Goal: Transaction & Acquisition: Purchase product/service

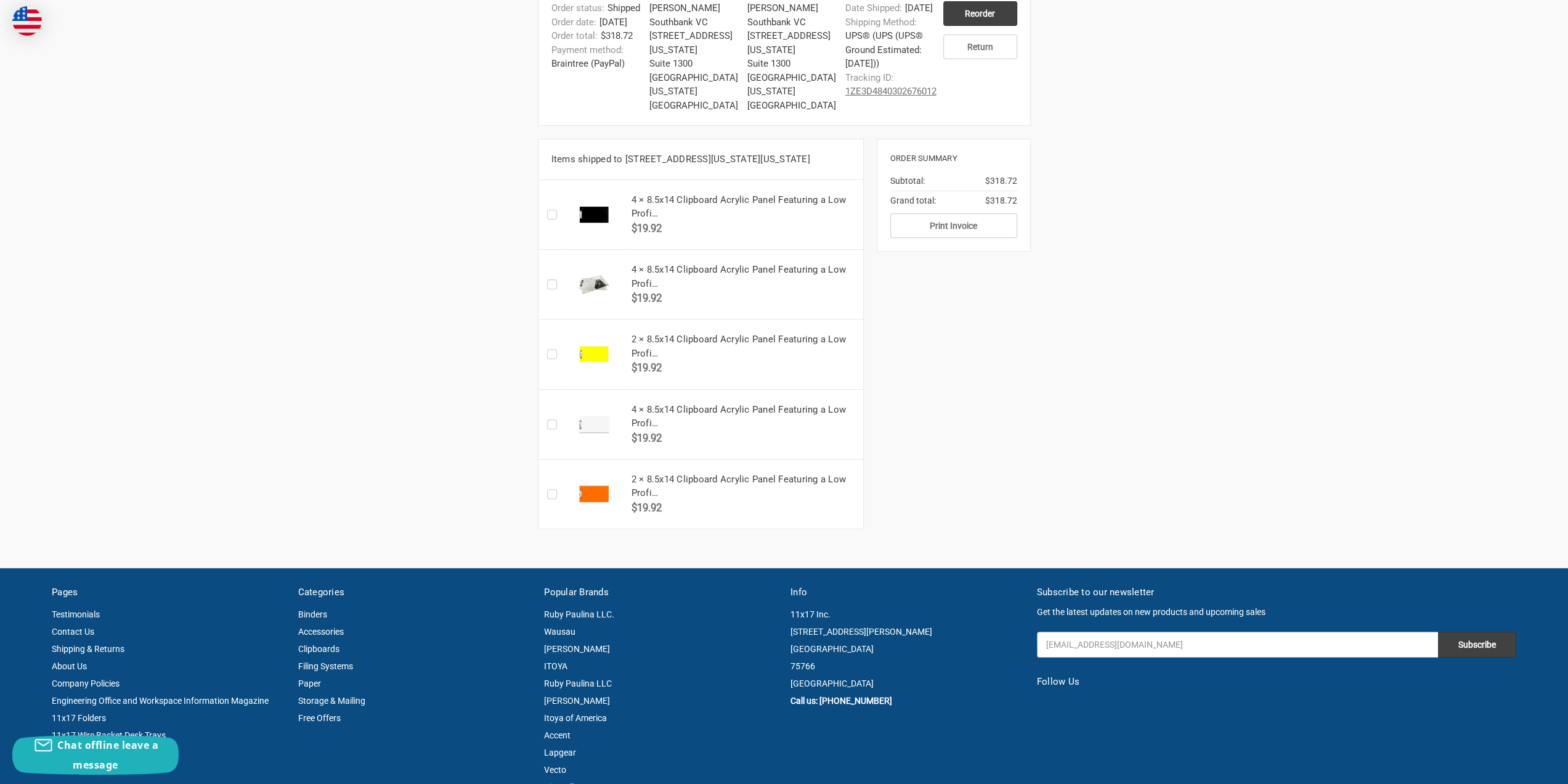
click at [608, 224] on img at bounding box center [593, 214] width 55 height 30
drag, startPoint x: 632, startPoint y: 210, endPoint x: 639, endPoint y: 209, distance: 7.1
click at [640, 209] on h5 "4 × 8.5x14 Clipboard Acrylic Panel Featuring a Low Profi…" at bounding box center [743, 206] width 225 height 28
drag, startPoint x: 652, startPoint y: 209, endPoint x: 776, endPoint y: 209, distance: 124.0
click at [776, 209] on h5 "4 × 8.5x14 Clipboard Acrylic Panel Featuring a Low Profi…" at bounding box center [743, 206] width 225 height 28
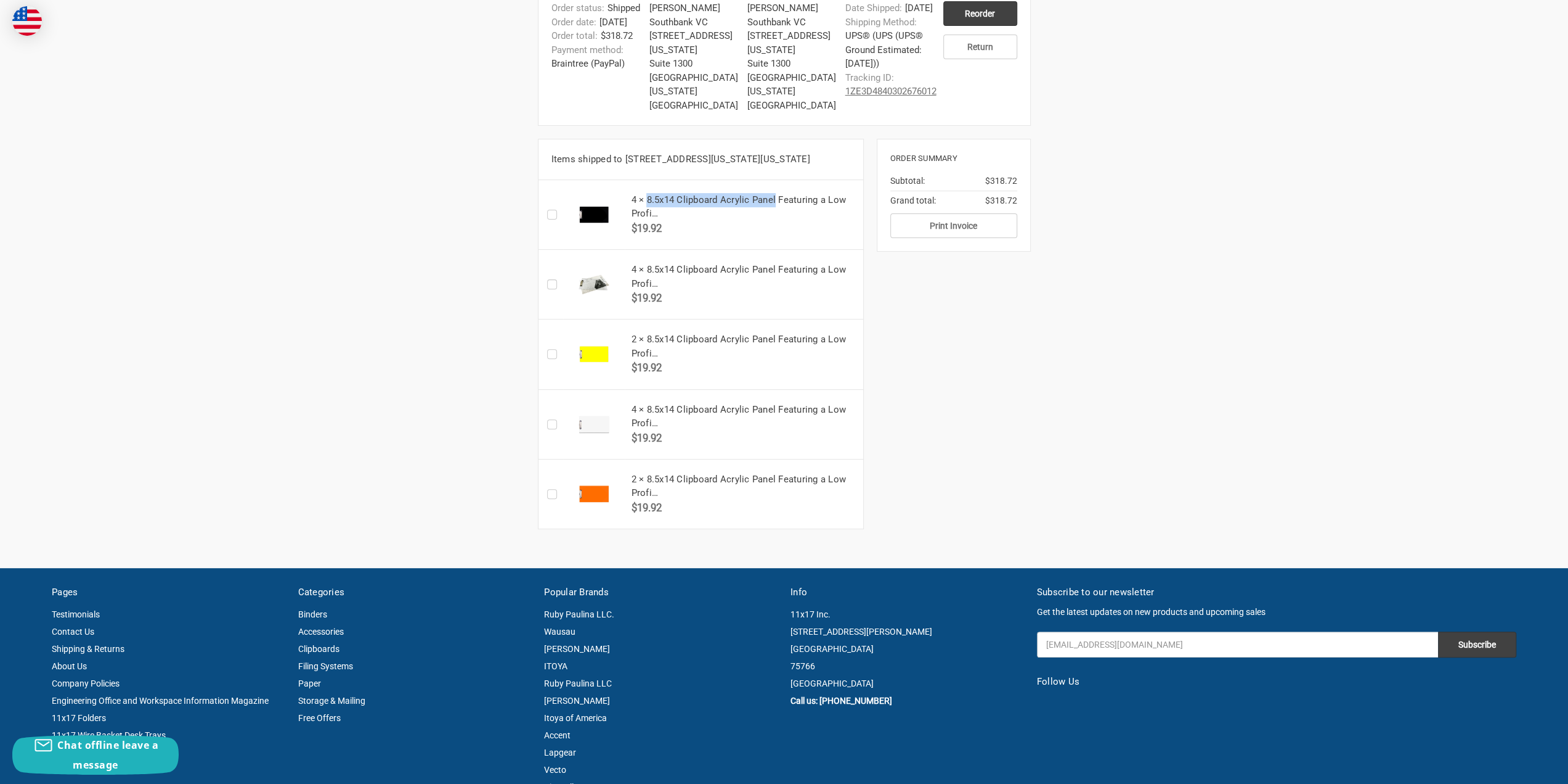
copy h5 "8.5x14 Clipboard Acrylic Panel"
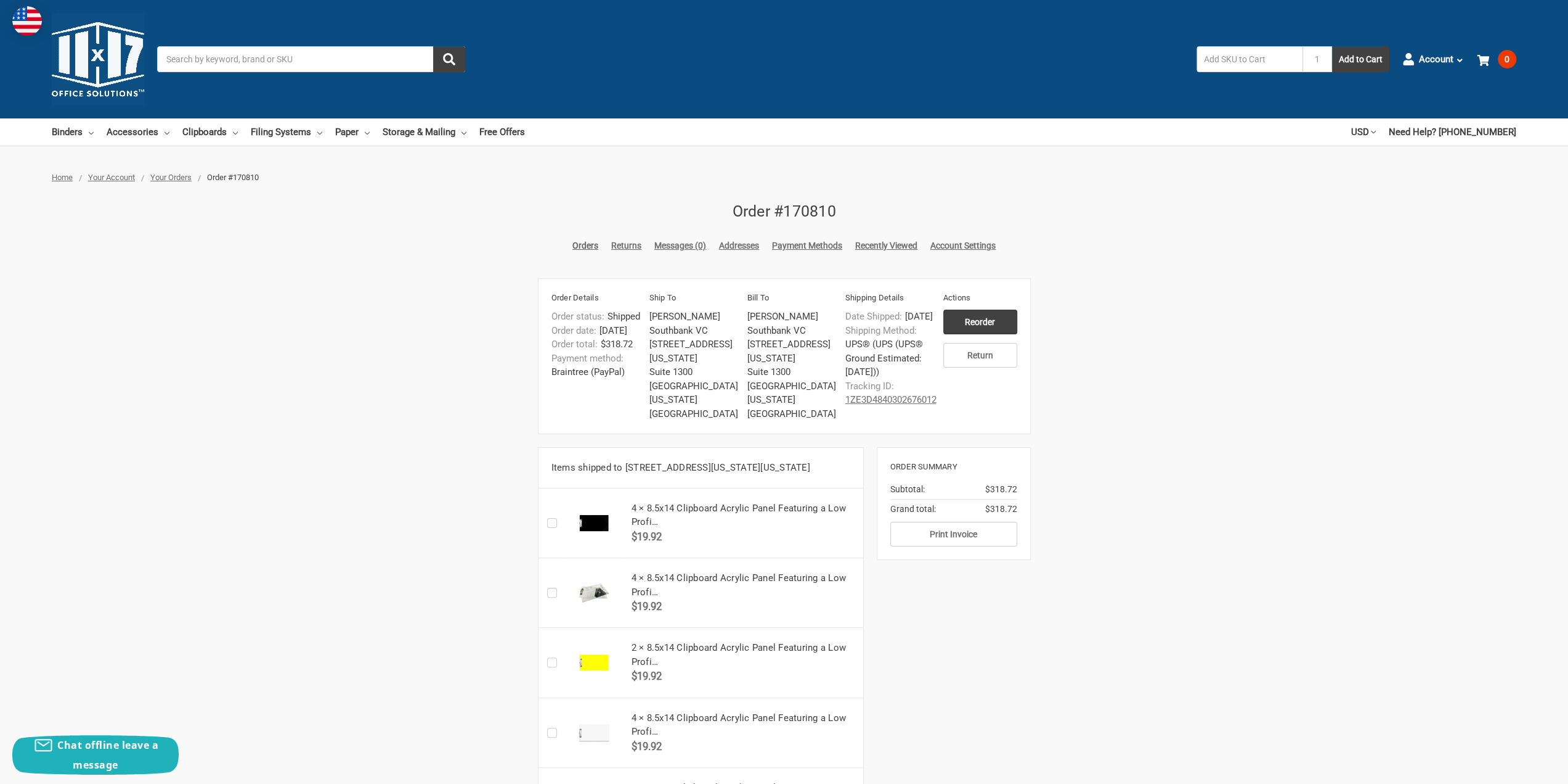
click at [330, 71] on input "Search" at bounding box center [311, 59] width 308 height 26
paste input "8.5x14 Clipboard Acrylic Panel"
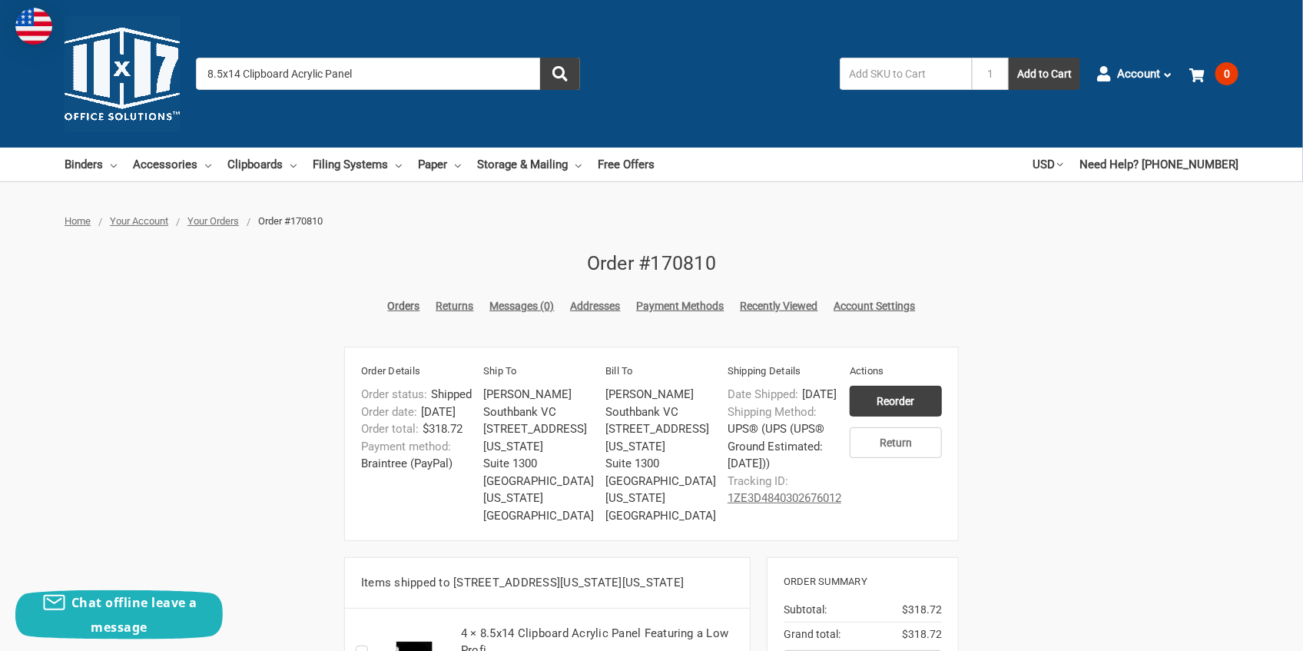
type input "8.5x14 Clipboard Acrylic Panel"
click at [540, 58] on button "submit" at bounding box center [560, 74] width 40 height 32
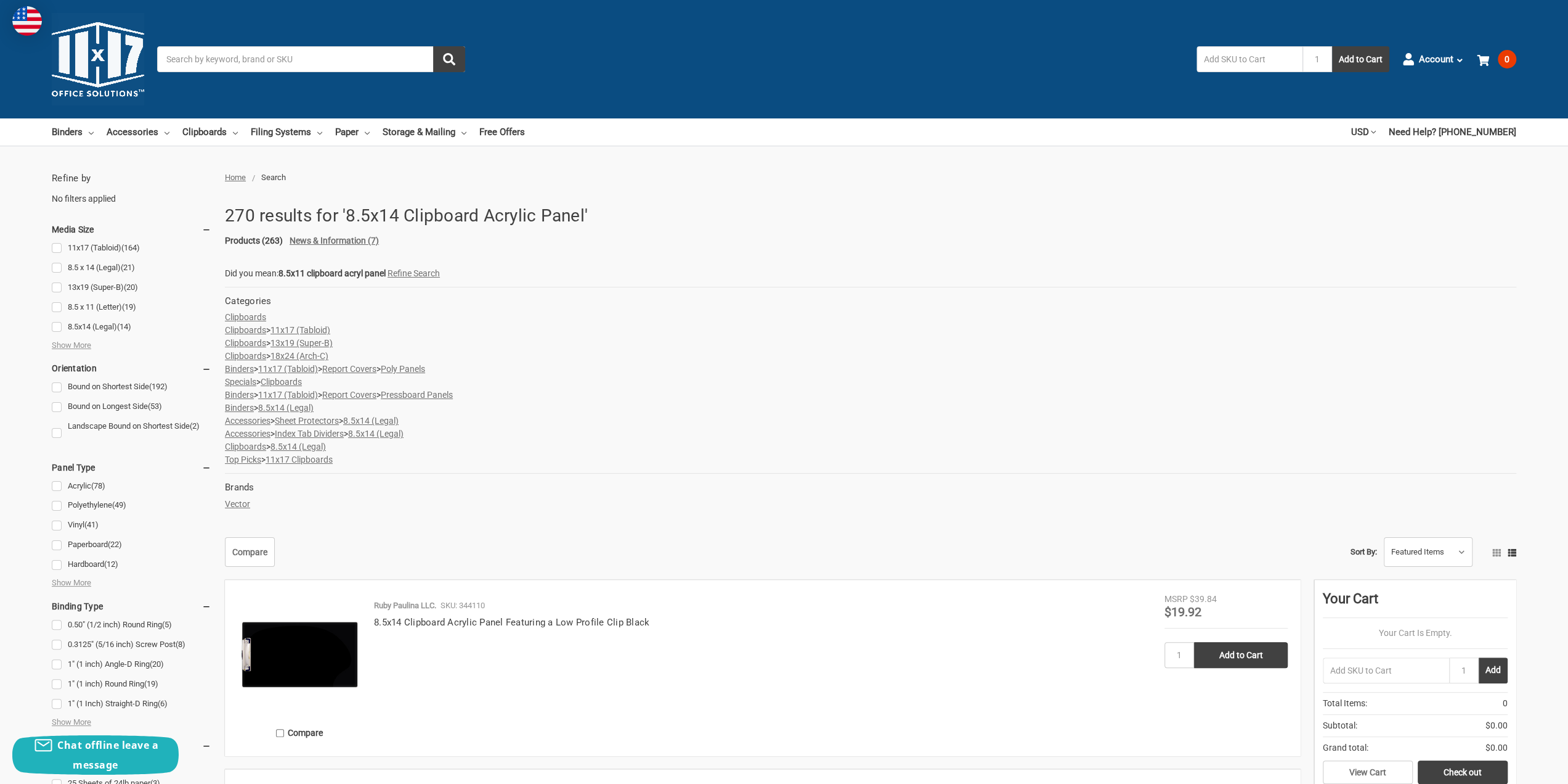
click at [243, 318] on link "Clipboards" at bounding box center [245, 317] width 41 height 10
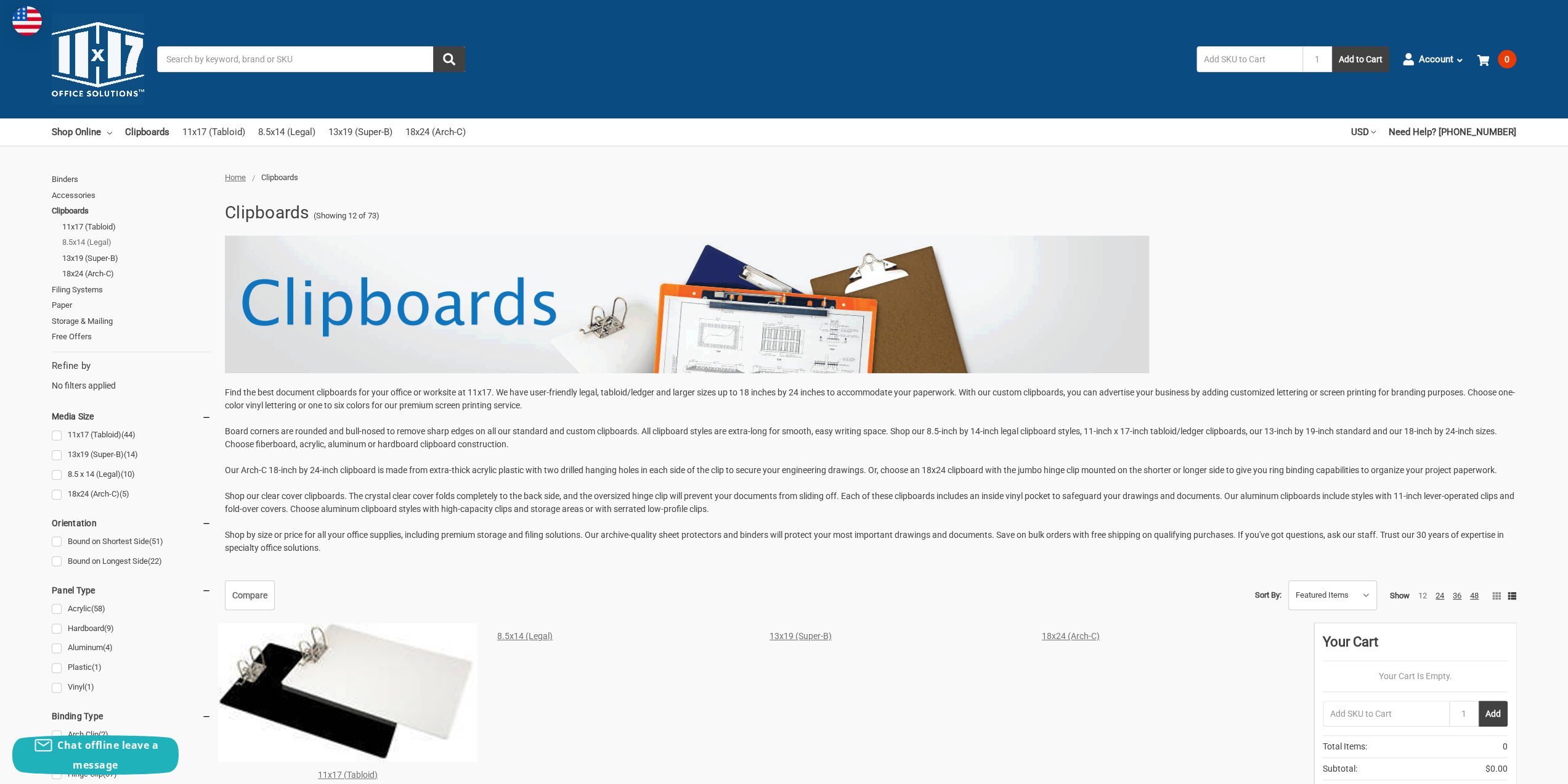
click at [95, 242] on link "8.5x14 (Legal)" at bounding box center [137, 242] width 149 height 16
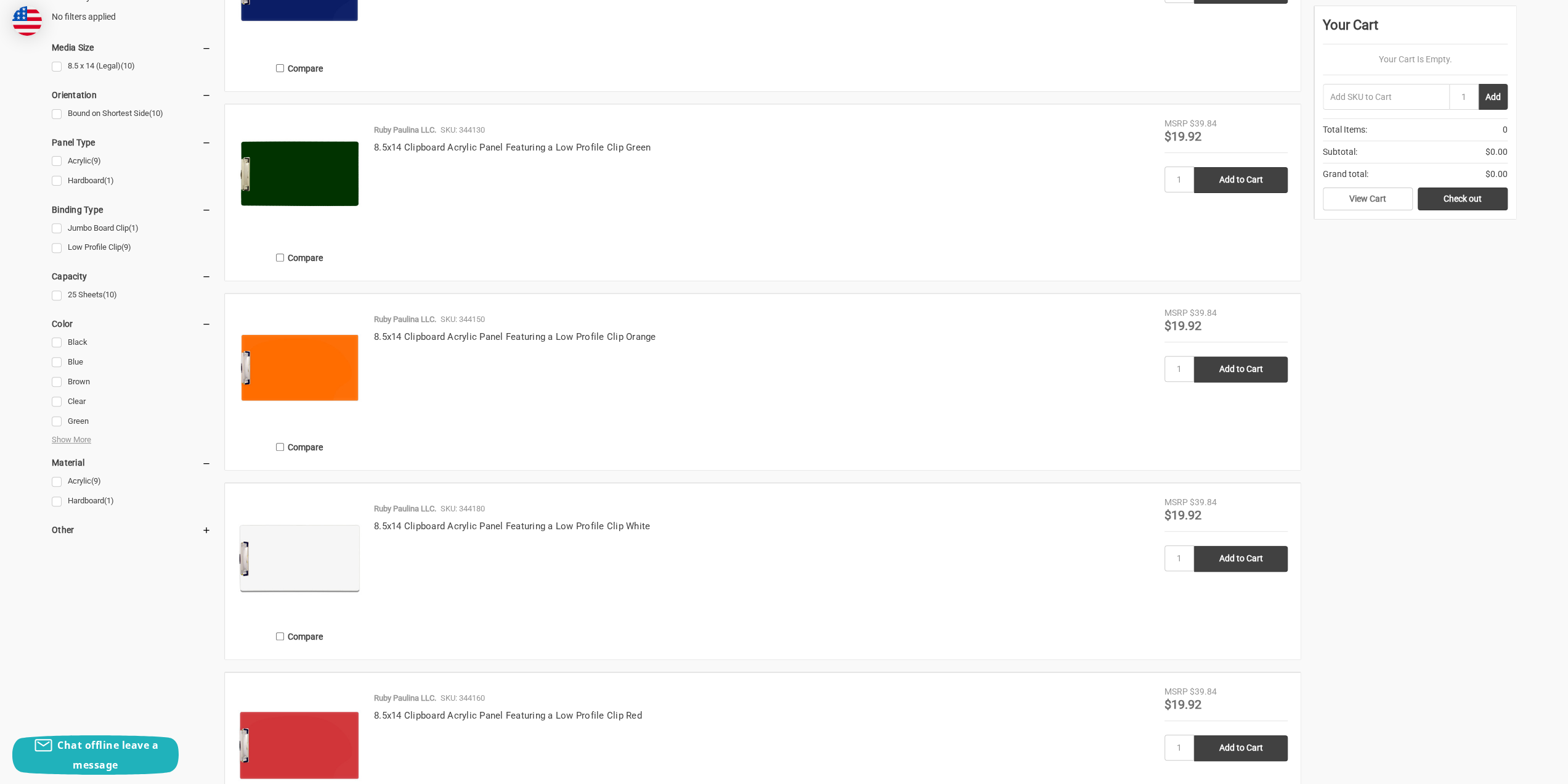
scroll to position [370, 0]
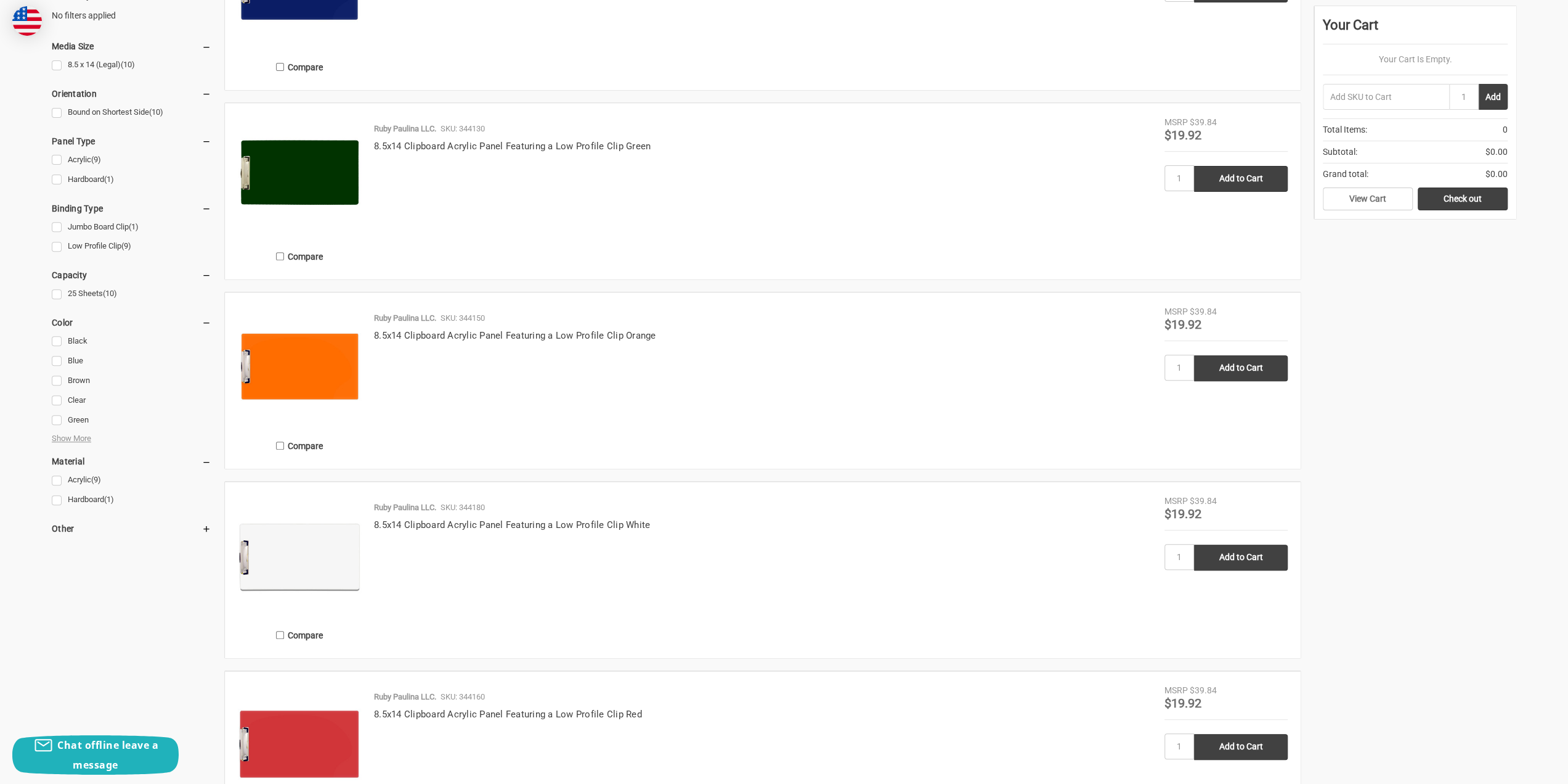
drag, startPoint x: 416, startPoint y: 333, endPoint x: 440, endPoint y: 342, distance: 25.6
click at [440, 340] on link "8.5x14 Clipboard Acrylic Panel Featuring a Low Profile Clip Orange" at bounding box center [515, 335] width 282 height 11
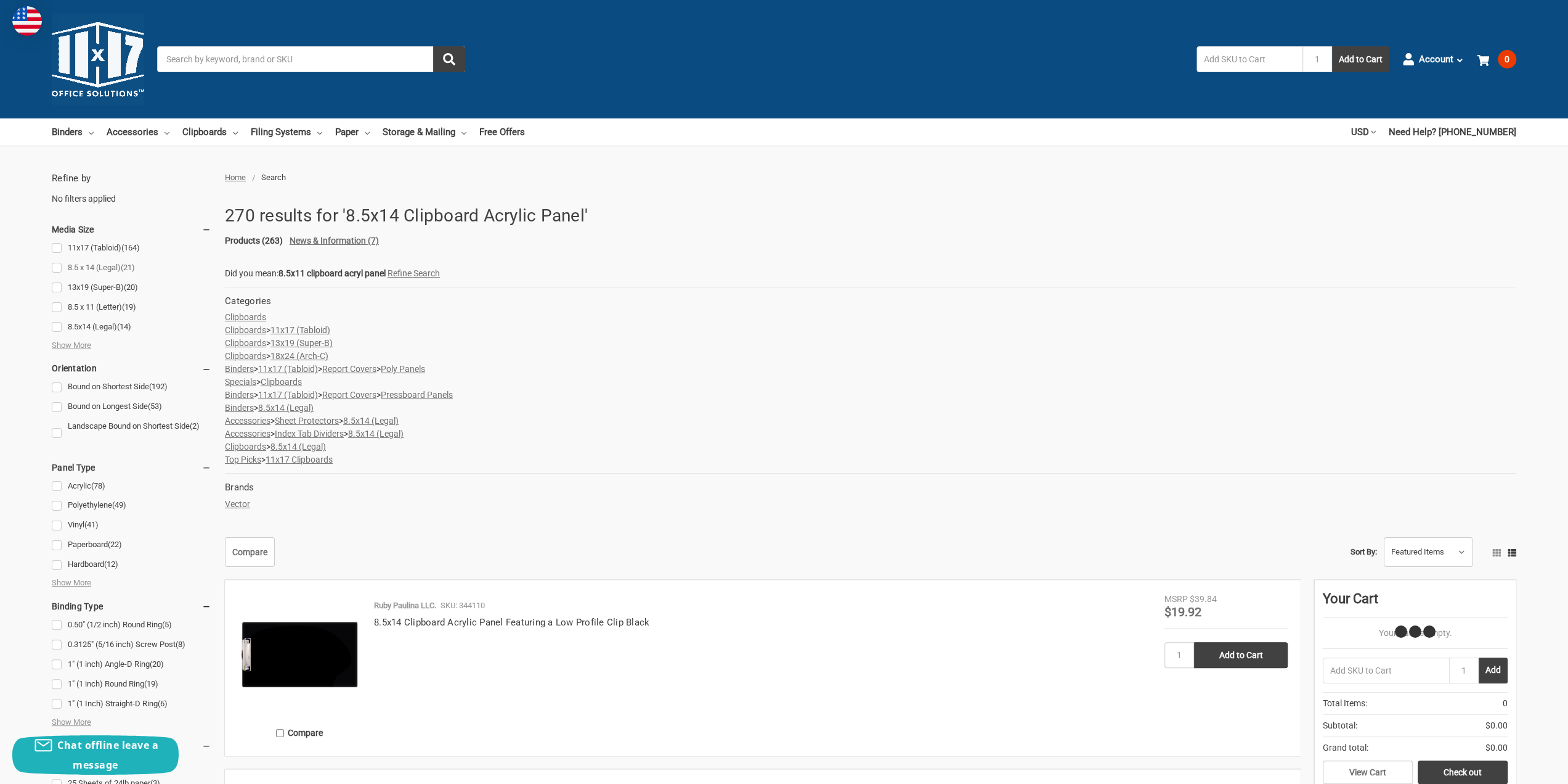
click at [111, 266] on link "8.5 x 14 (Legal) (21)" at bounding box center [132, 267] width 160 height 17
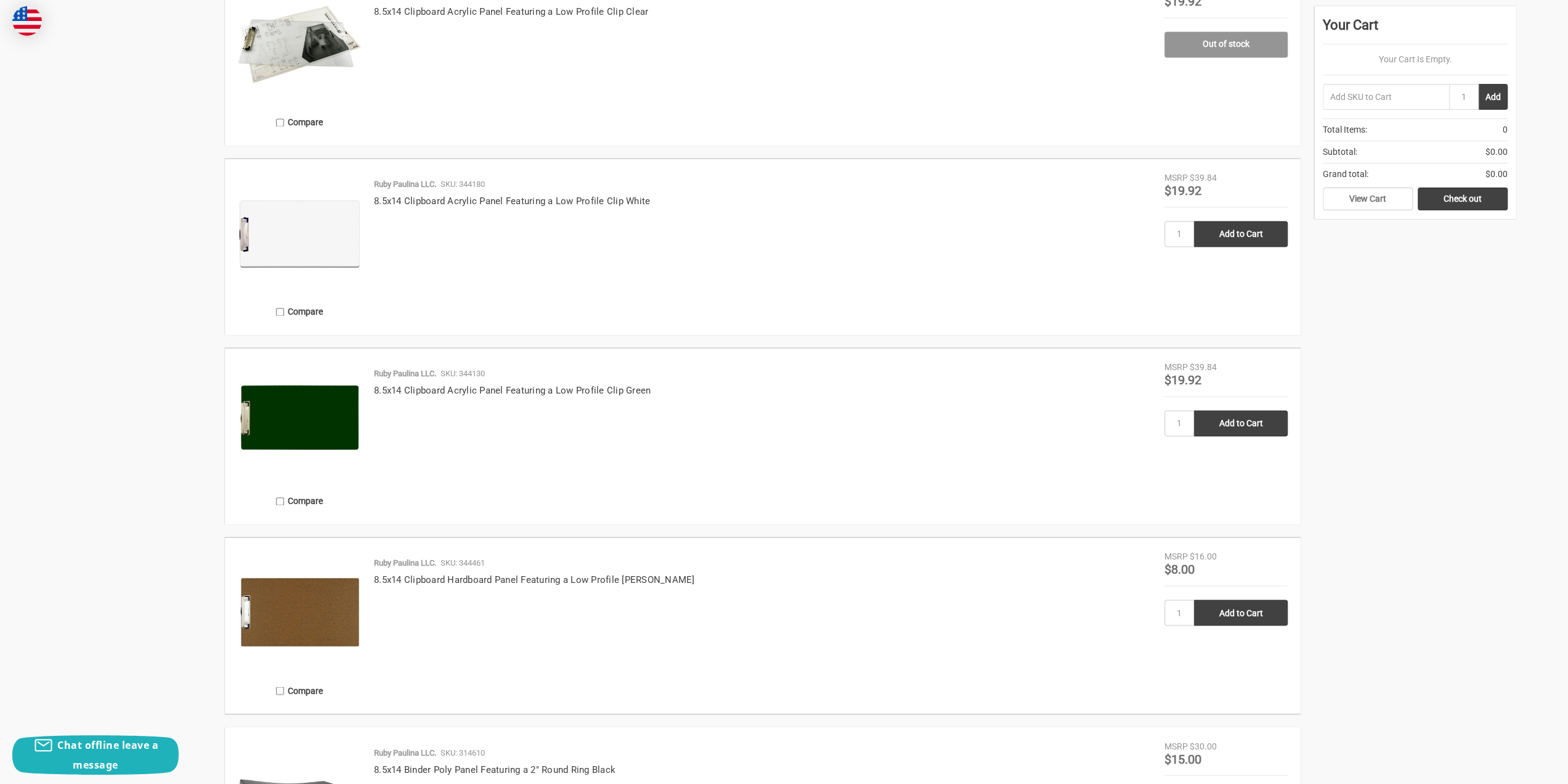
scroll to position [1745, 0]
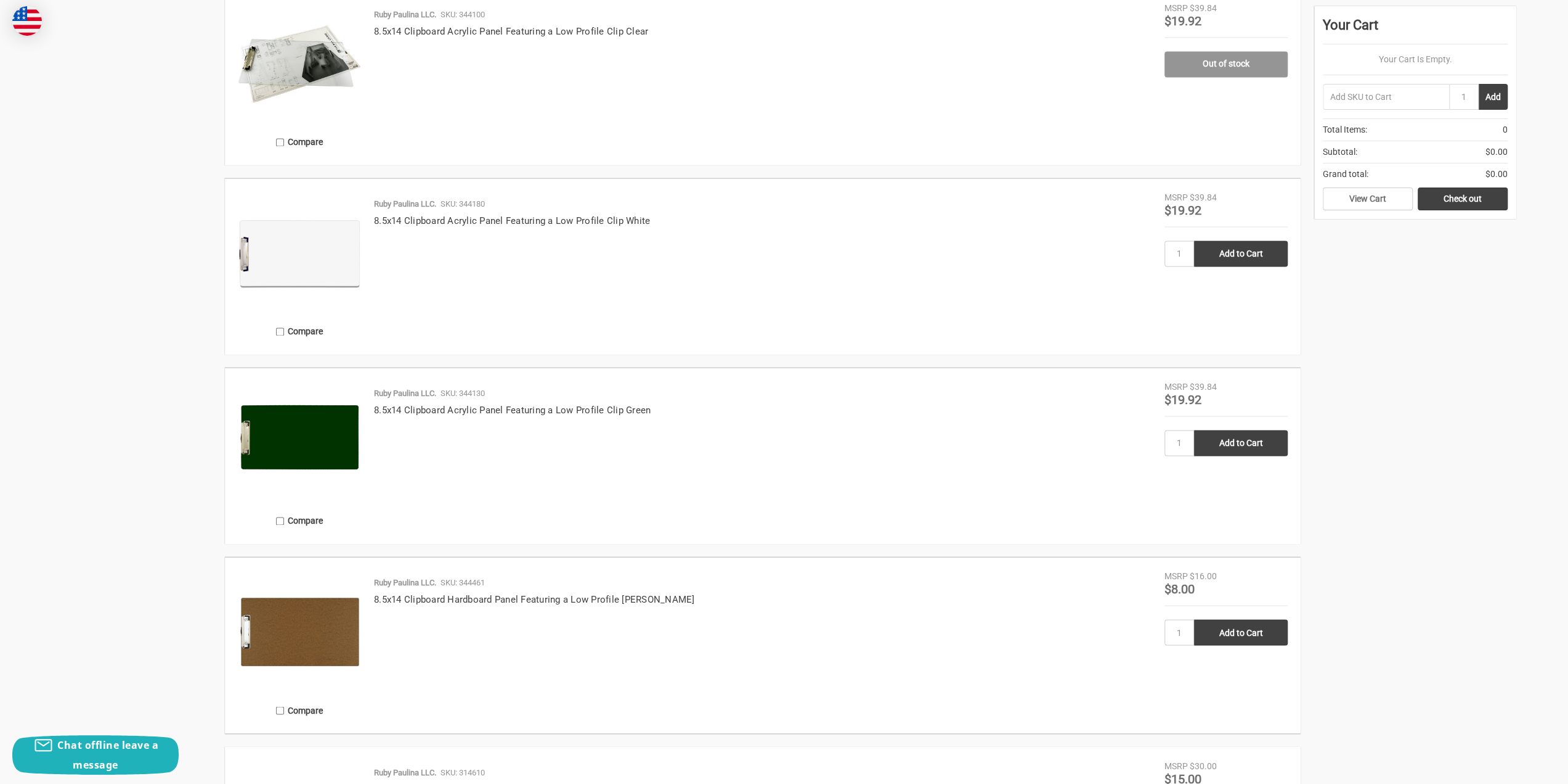
scroll to position [1788, 0]
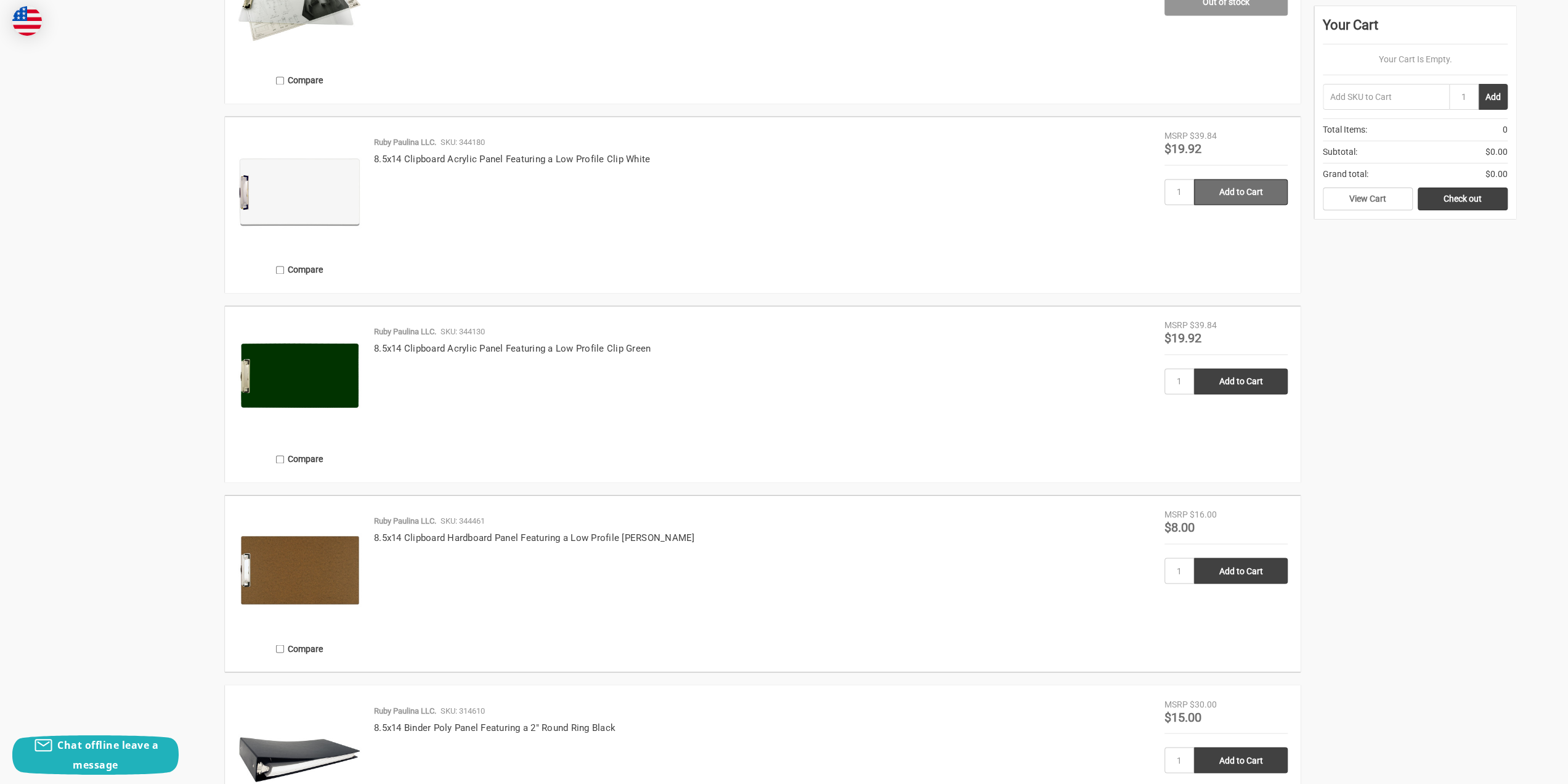
click at [1225, 201] on input "Add to Cart" at bounding box center [1241, 192] width 94 height 26
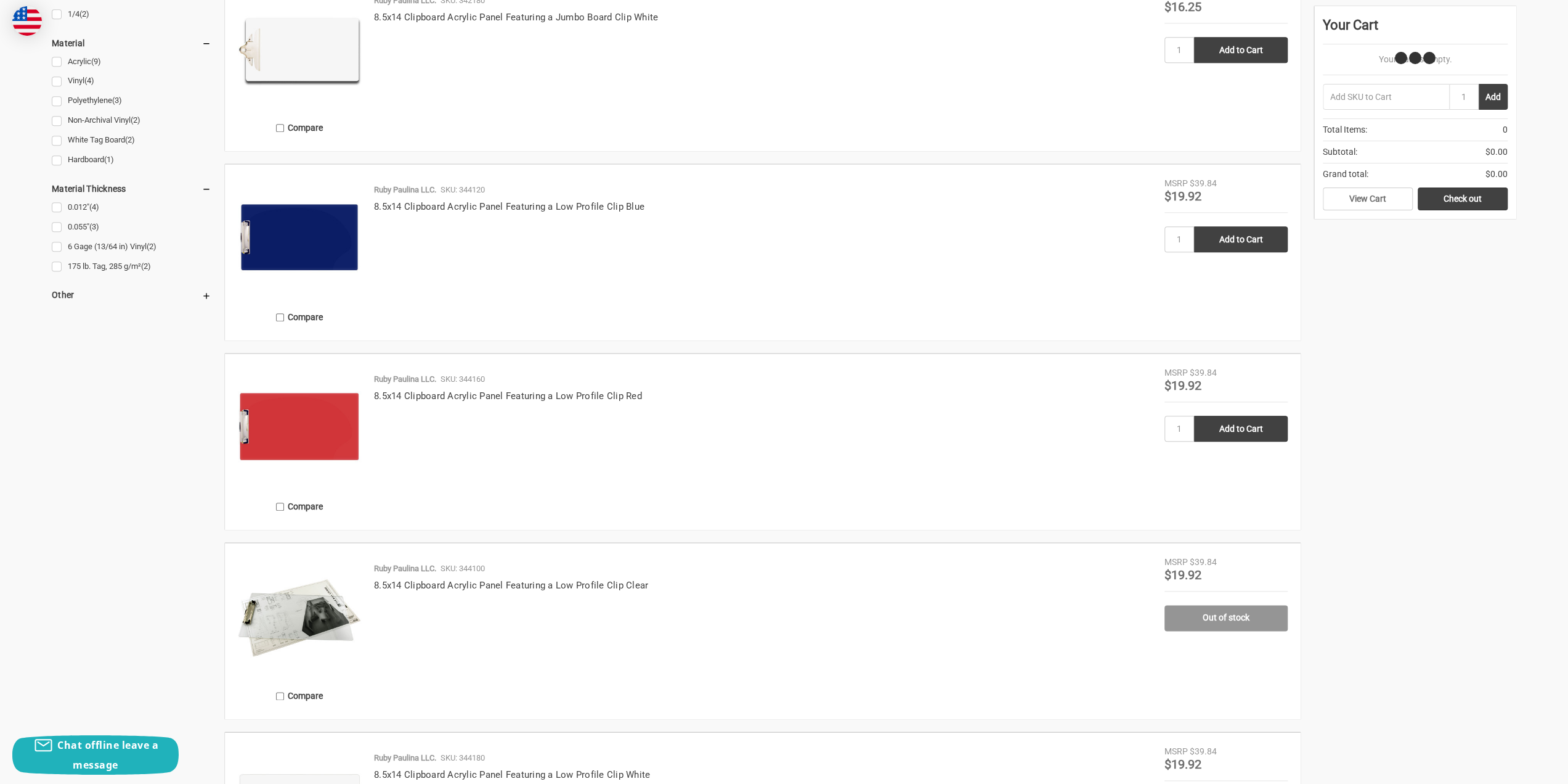
type input "Add to Cart"
click at [1234, 433] on input "Add to Cart" at bounding box center [1241, 429] width 94 height 26
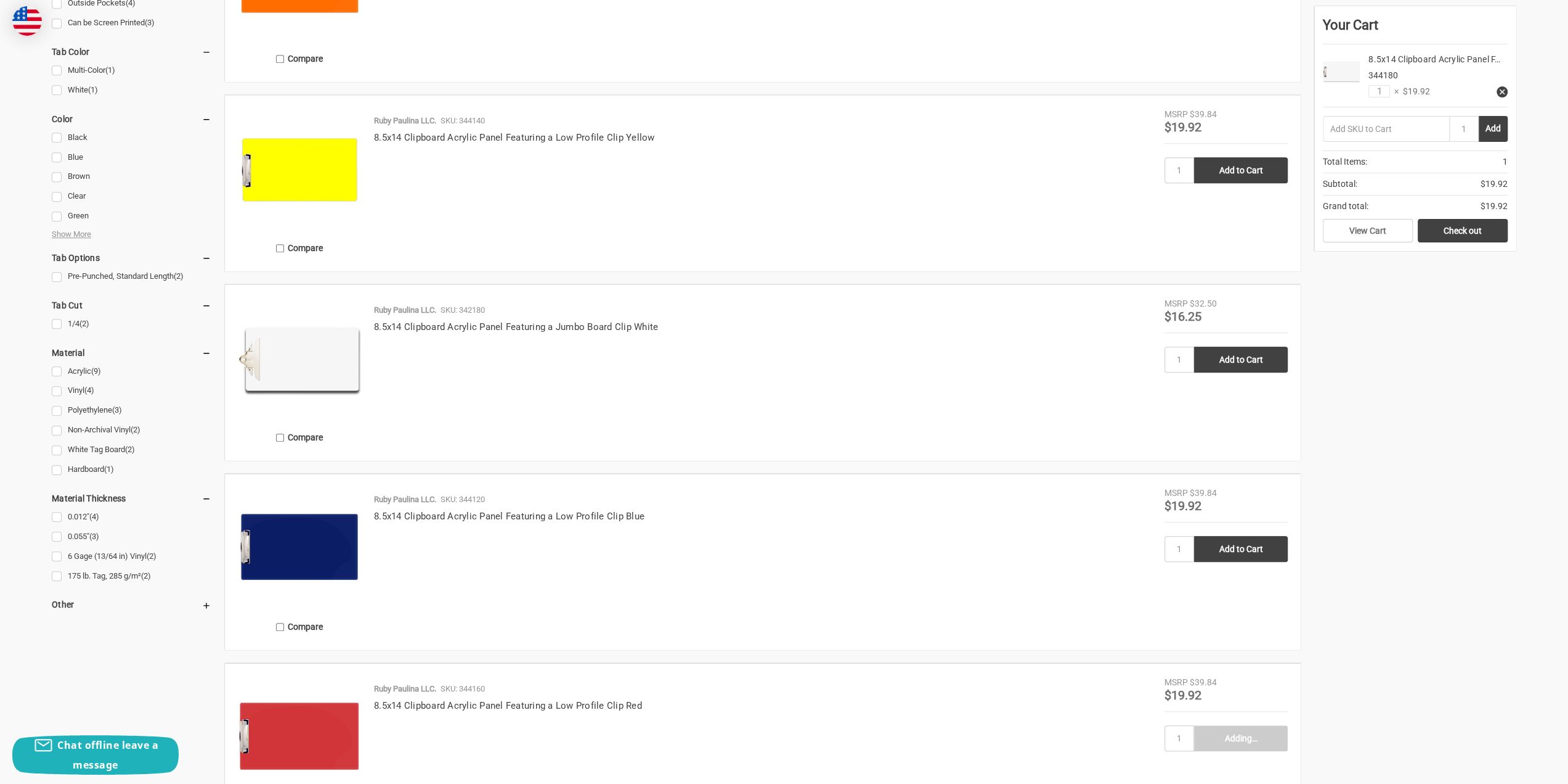
type input "Add to Cart"
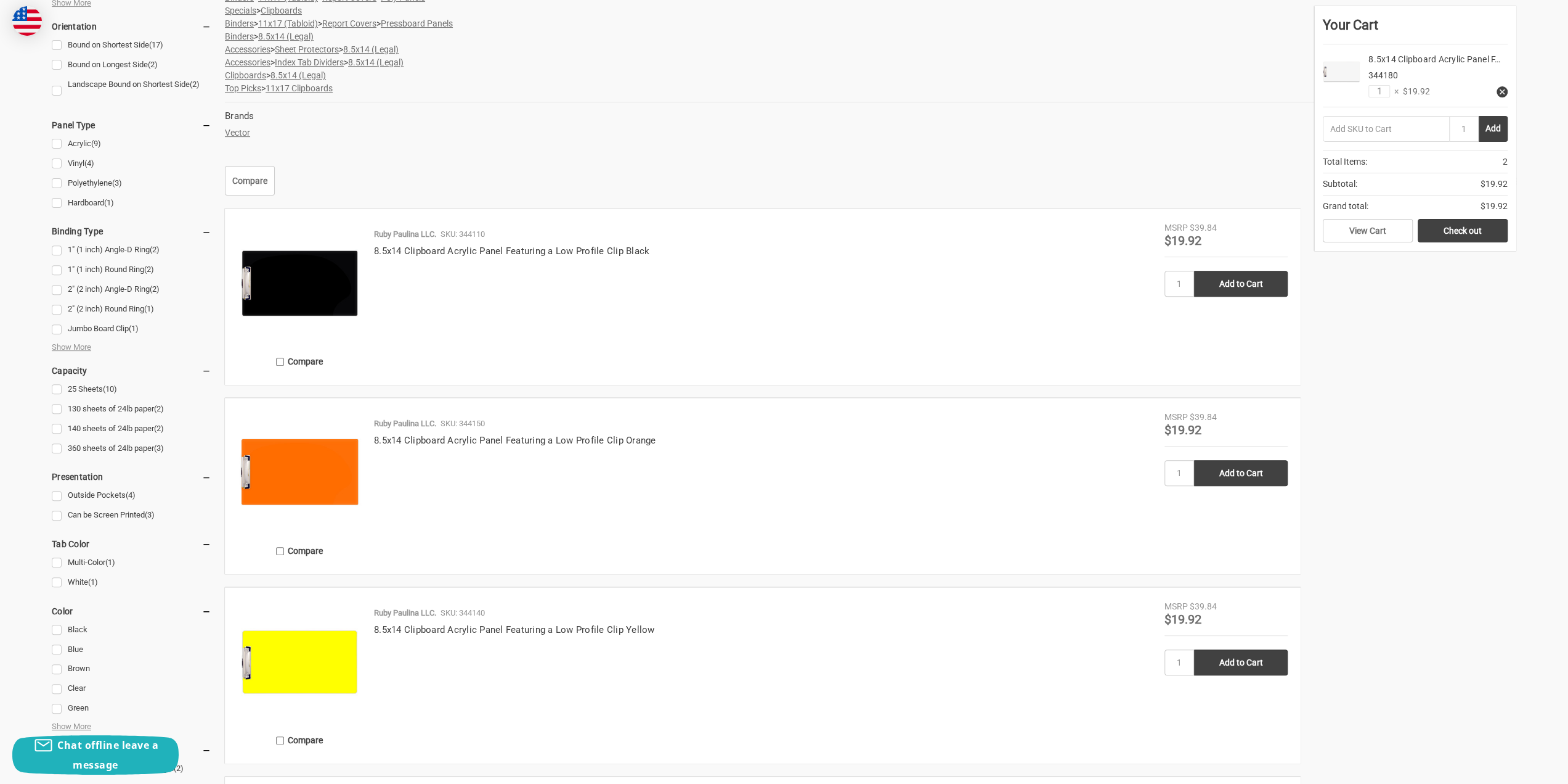
scroll to position [370, 0]
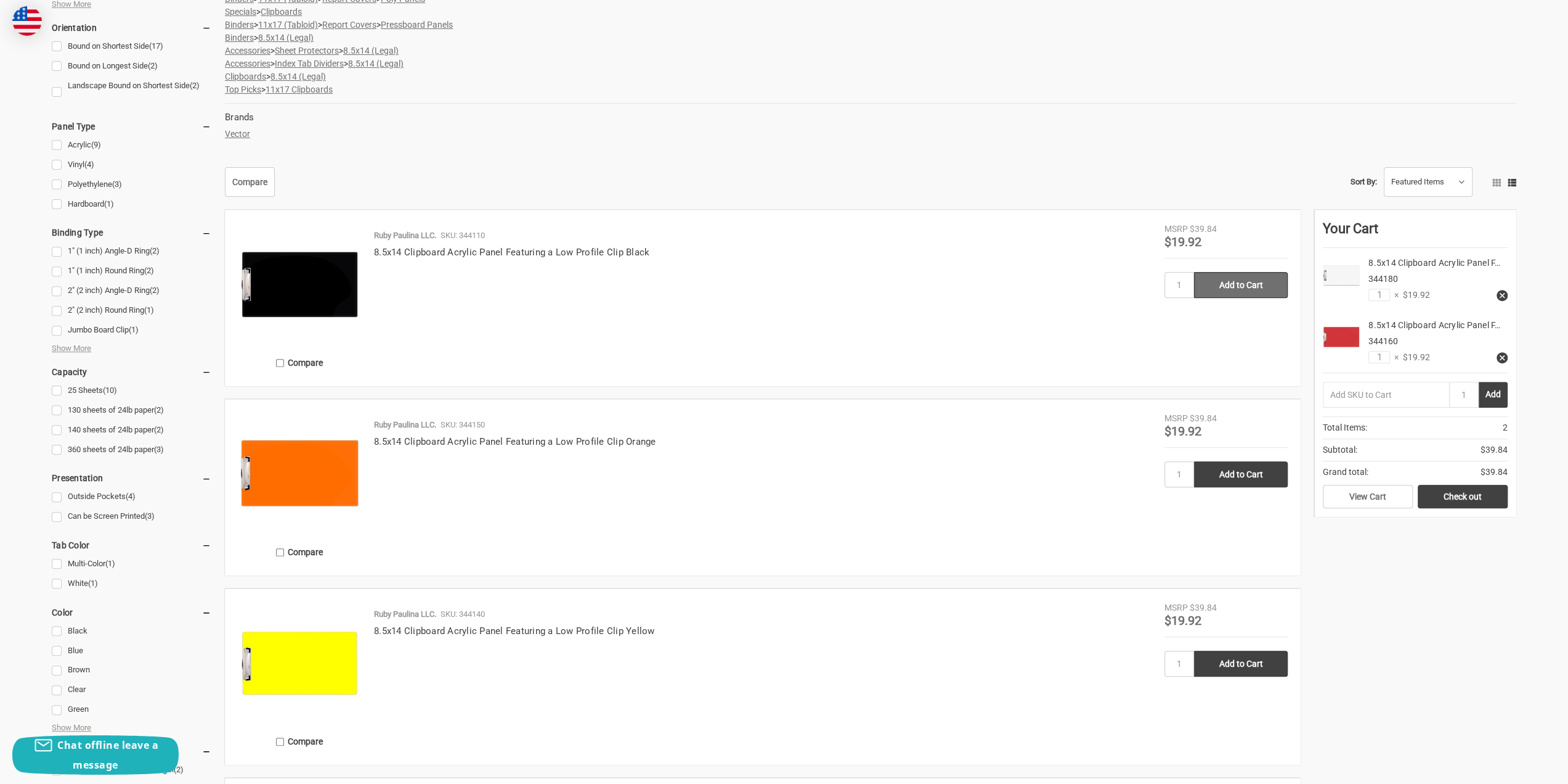
click at [1235, 286] on input "Add to Cart" at bounding box center [1241, 285] width 94 height 26
type input "Add to Cart"
